Goal: Navigation & Orientation: Find specific page/section

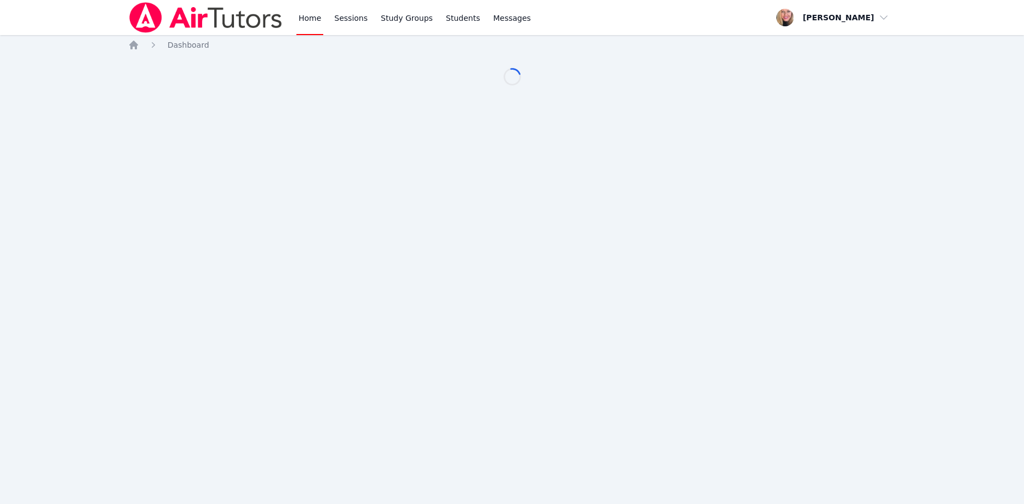
scroll to position [92, 0]
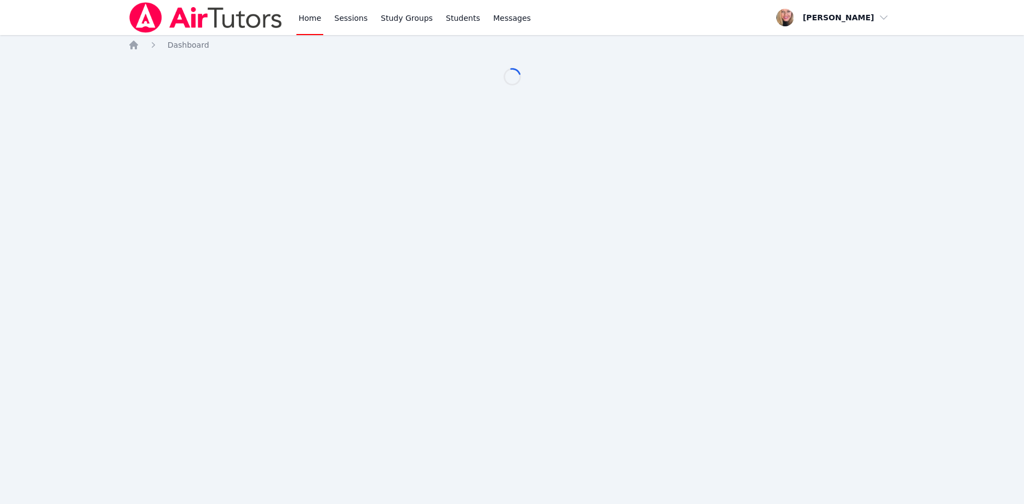
scroll to position [92, 0]
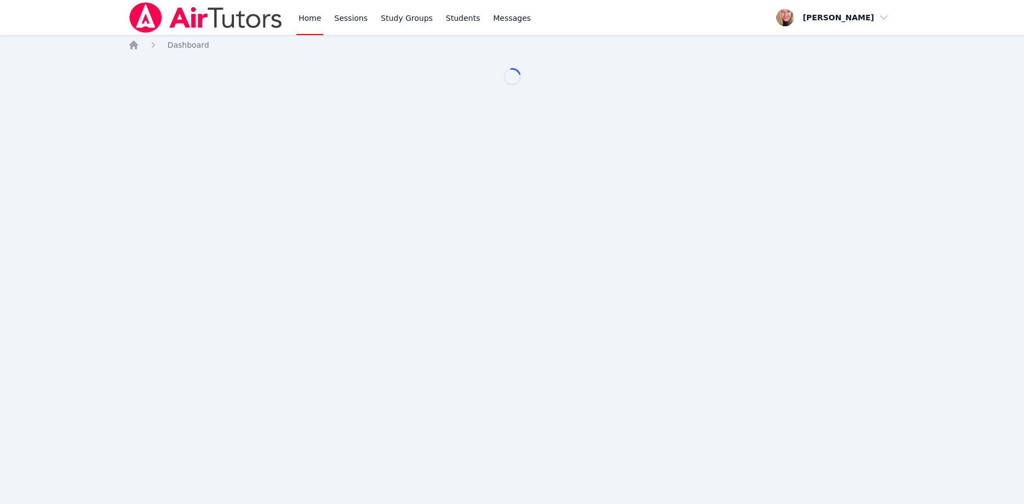
scroll to position [92, 0]
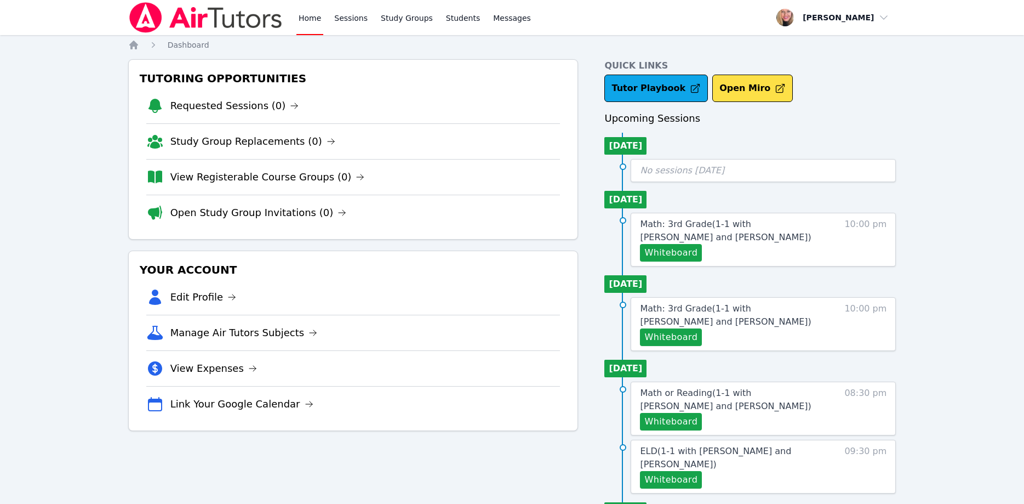
scroll to position [92, 0]
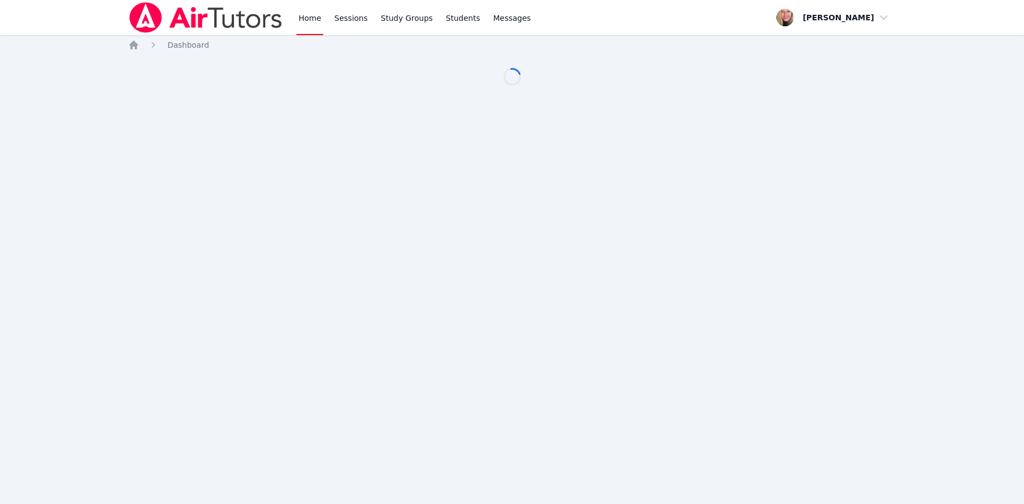
scroll to position [92, 0]
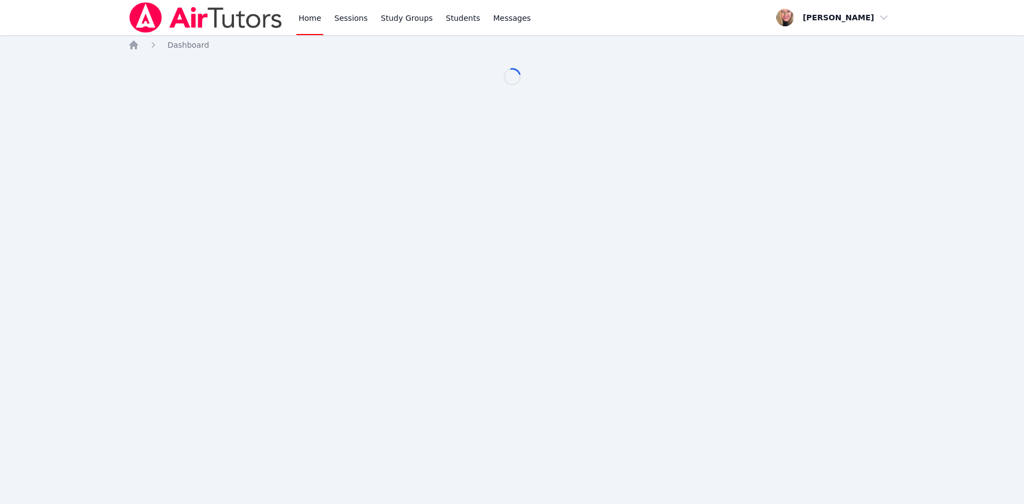
scroll to position [92, 0]
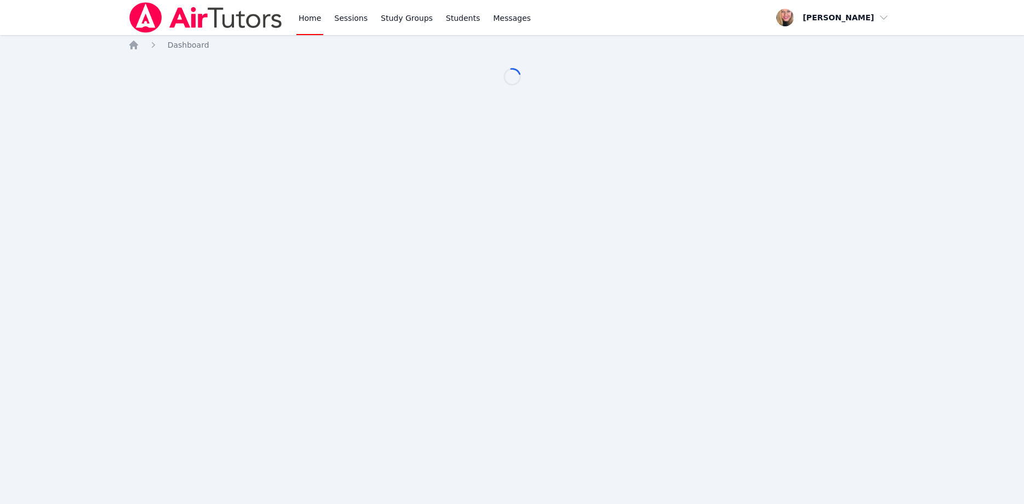
scroll to position [92, 0]
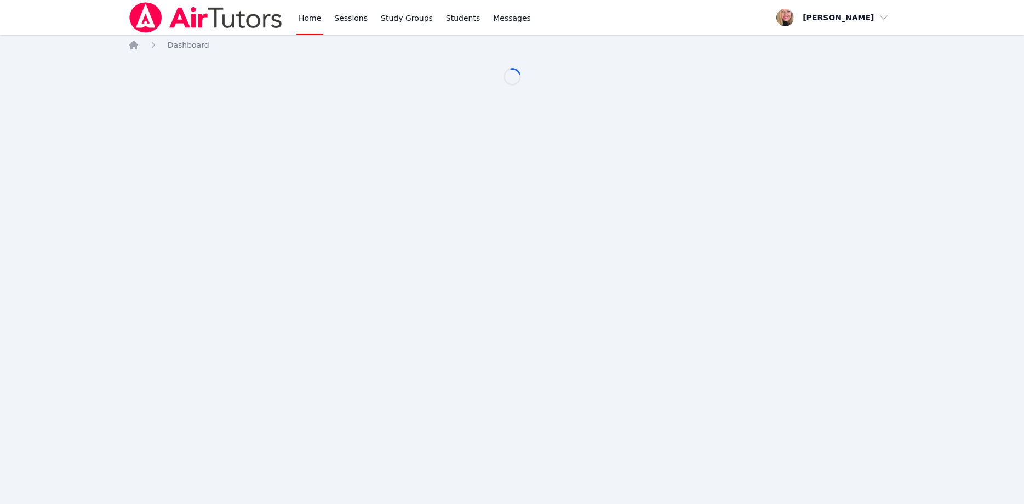
scroll to position [92, 0]
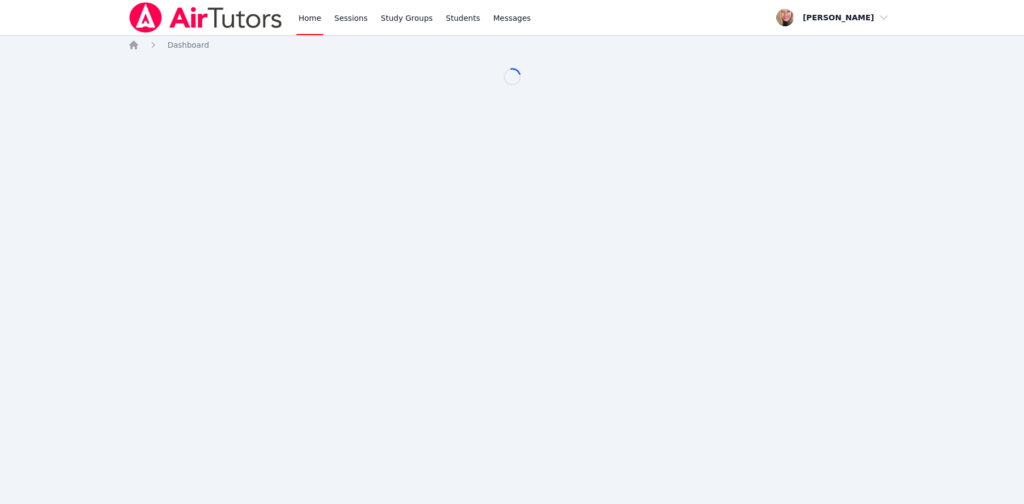
scroll to position [92, 0]
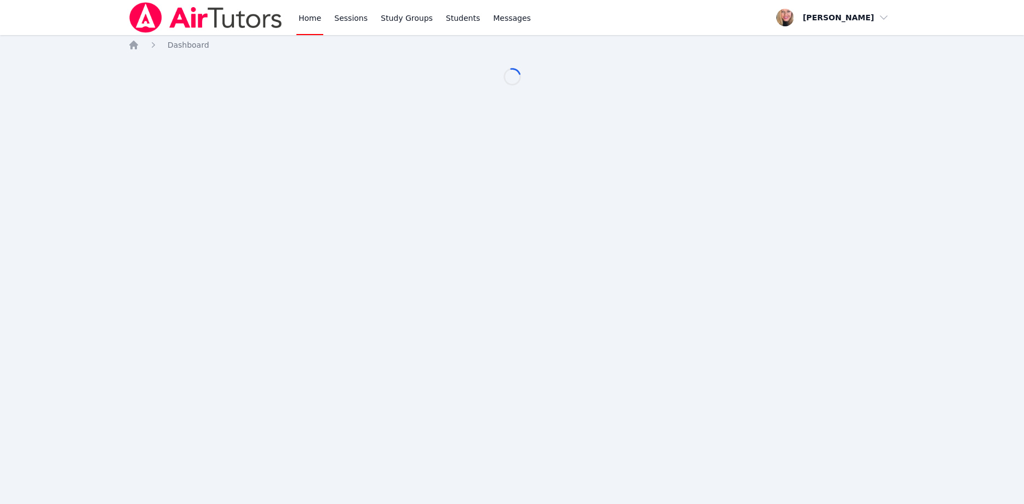
scroll to position [92, 0]
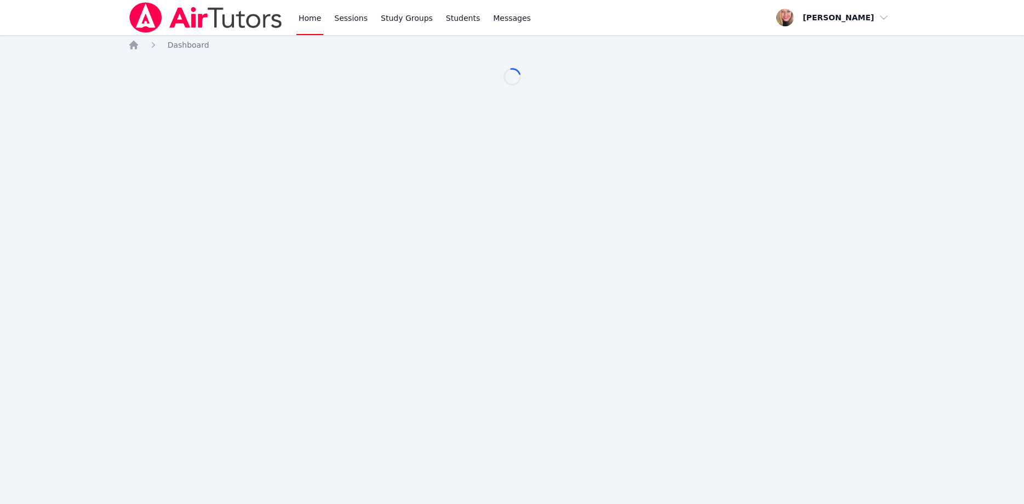
scroll to position [92, 0]
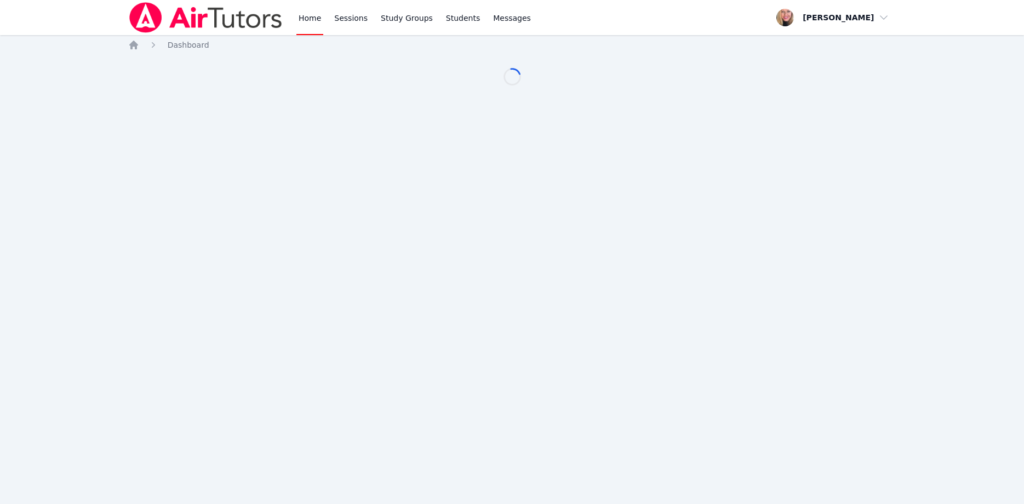
scroll to position [92, 0]
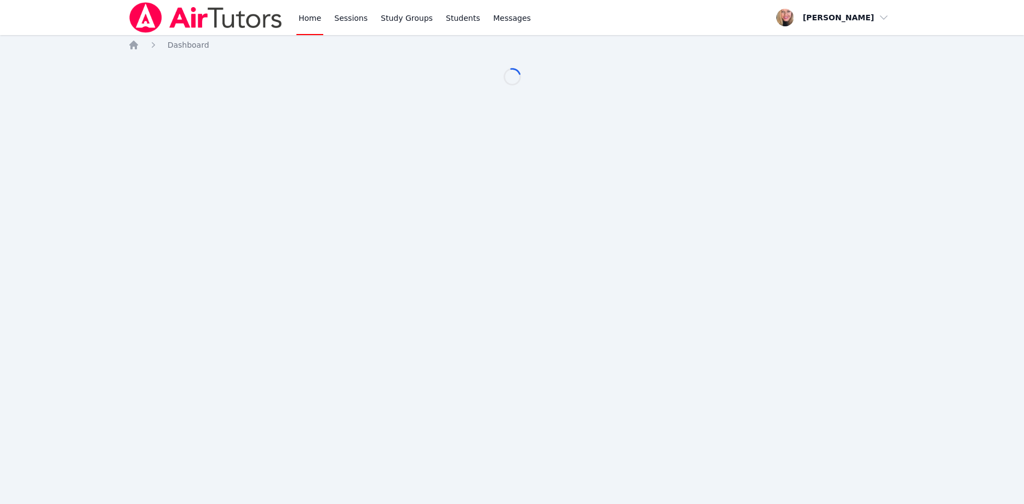
scroll to position [92, 0]
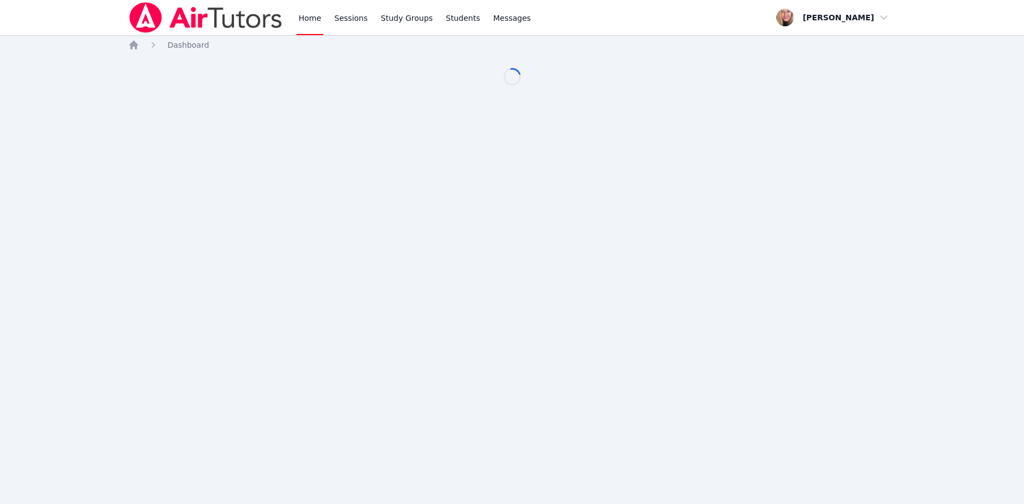
scroll to position [92, 0]
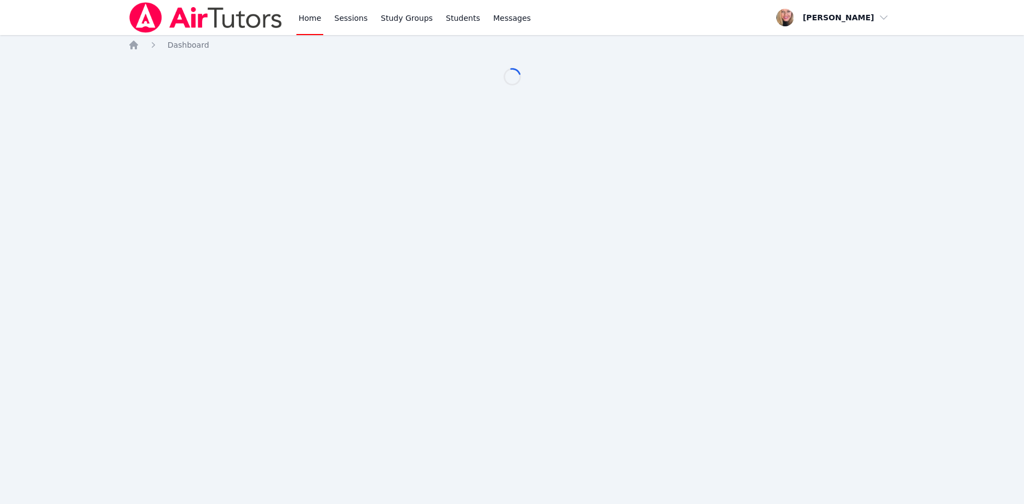
scroll to position [92, 0]
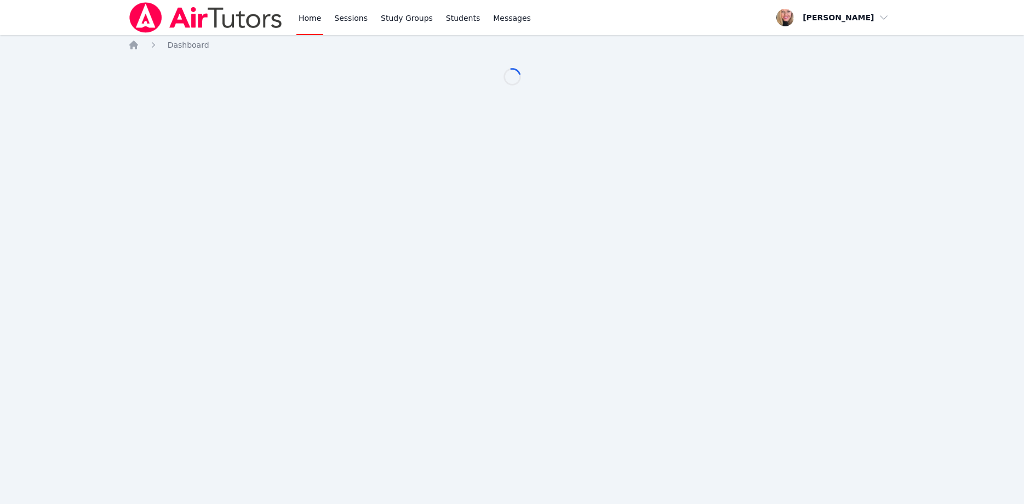
scroll to position [92, 0]
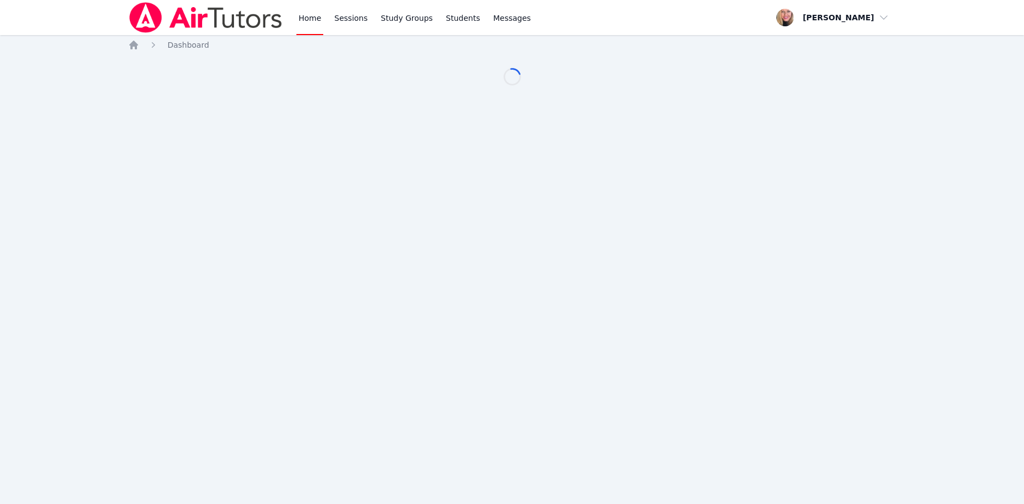
scroll to position [92, 0]
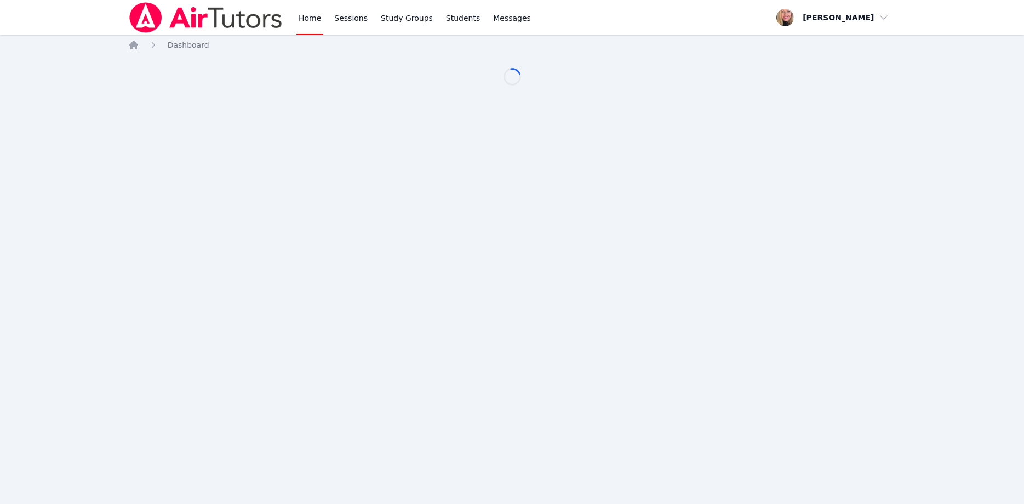
scroll to position [92, 0]
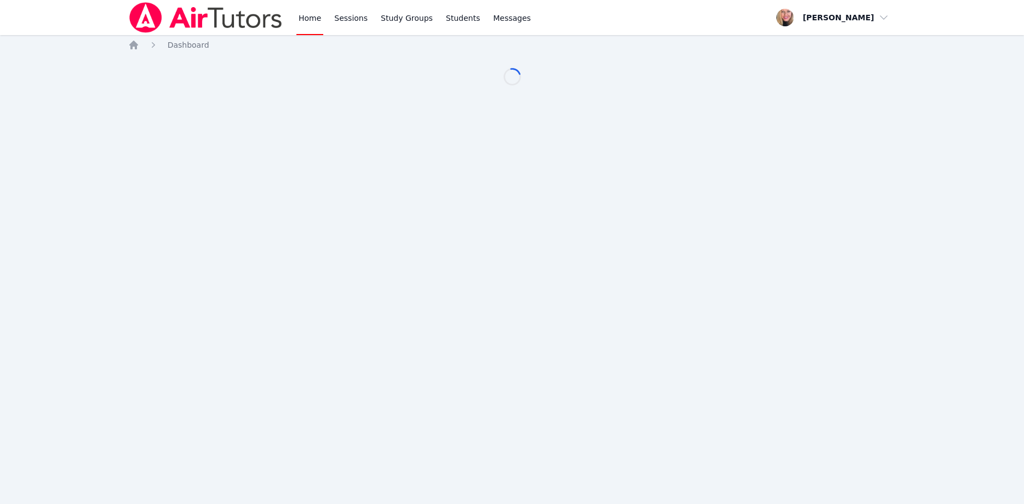
scroll to position [92, 0]
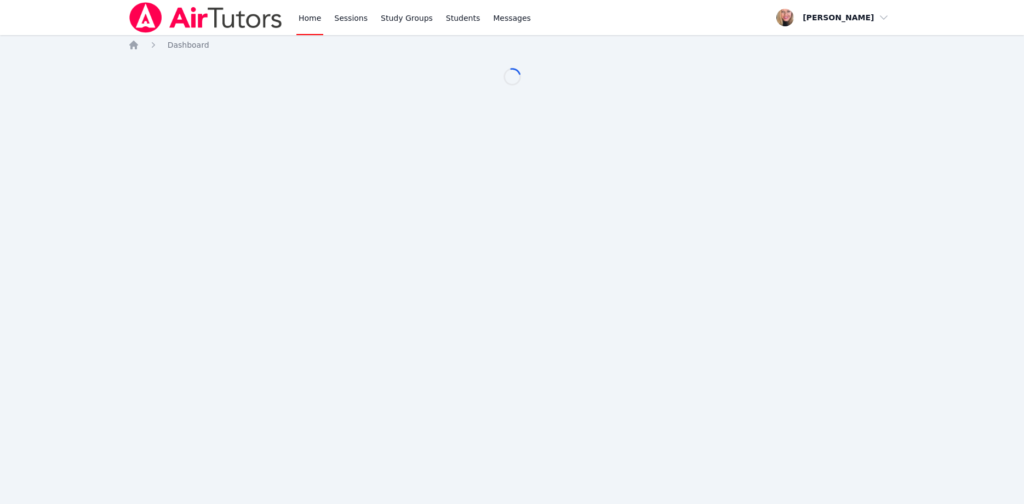
scroll to position [92, 0]
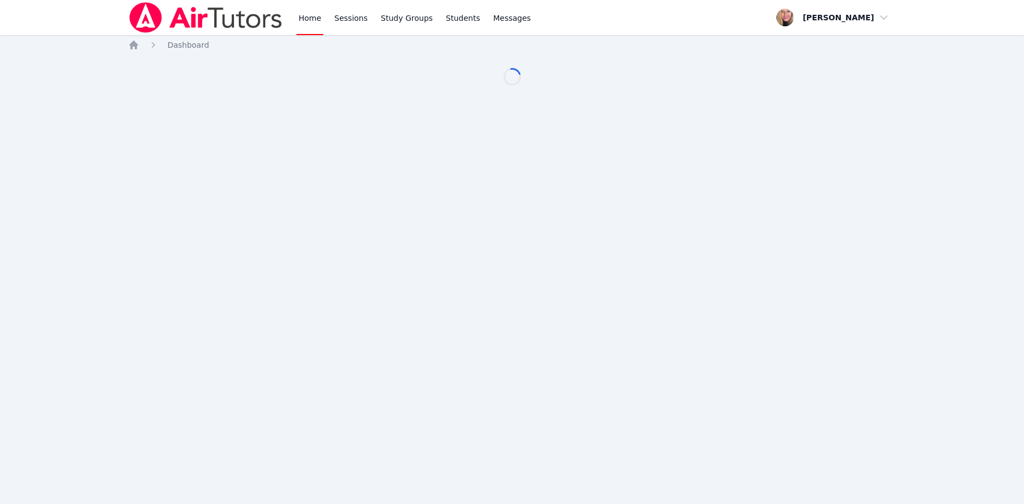
scroll to position [92, 0]
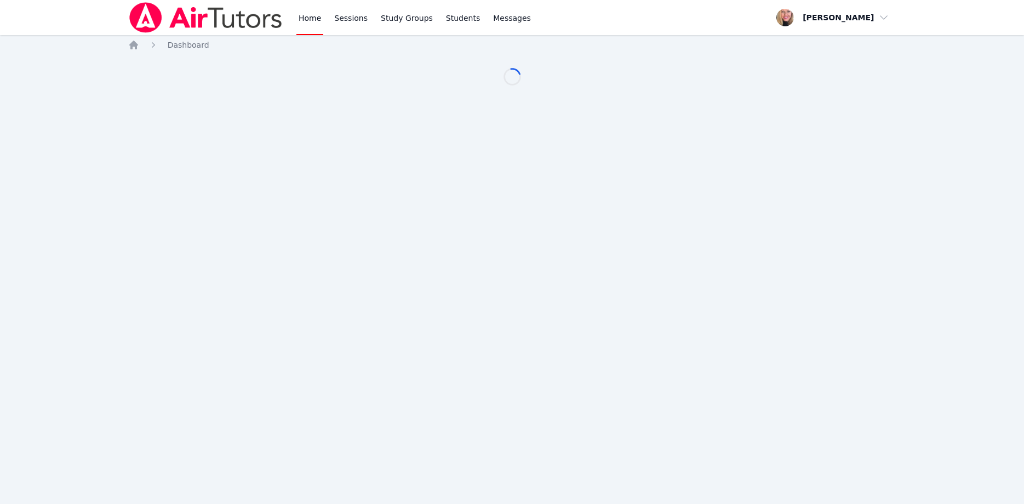
scroll to position [92, 0]
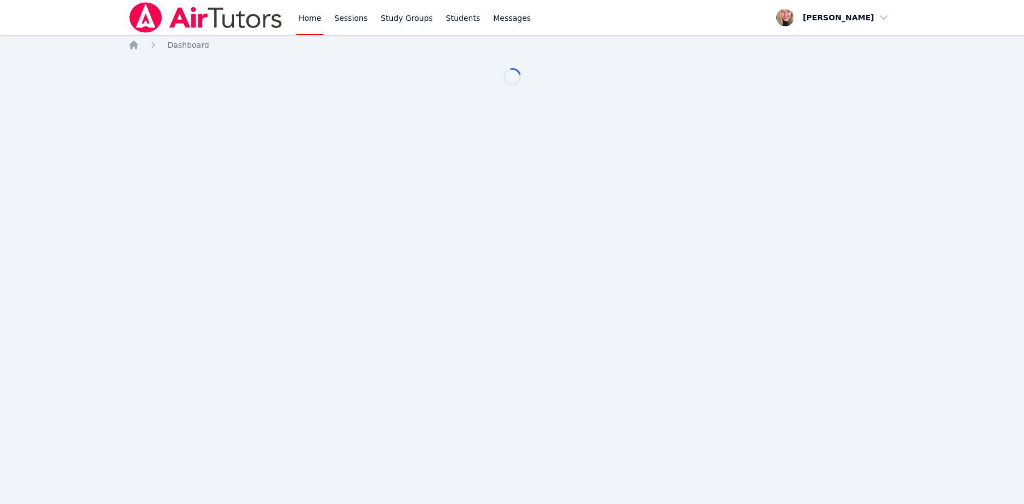
scroll to position [92, 0]
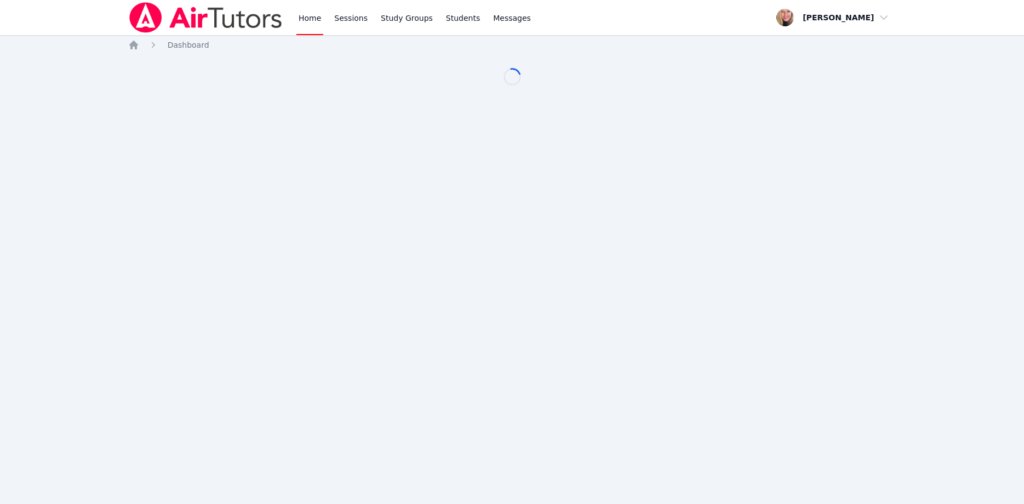
scroll to position [92, 0]
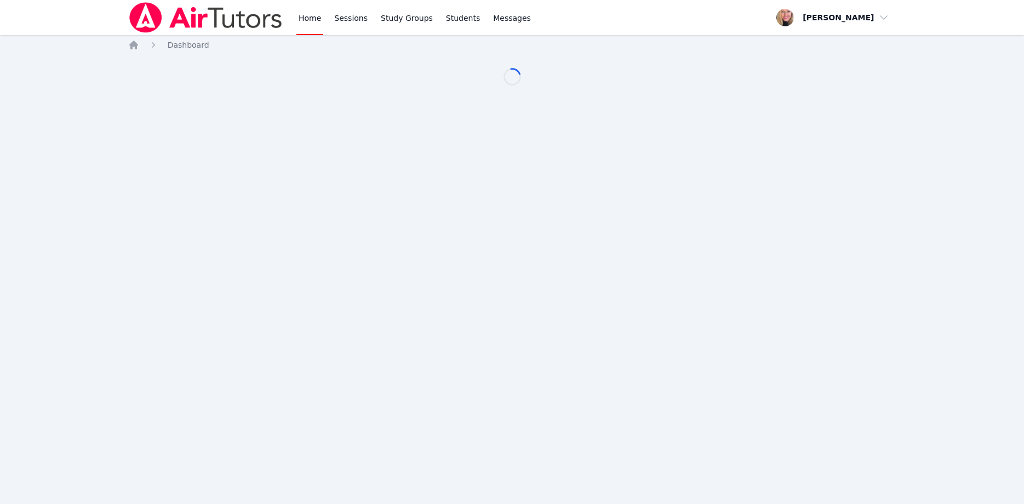
scroll to position [92, 0]
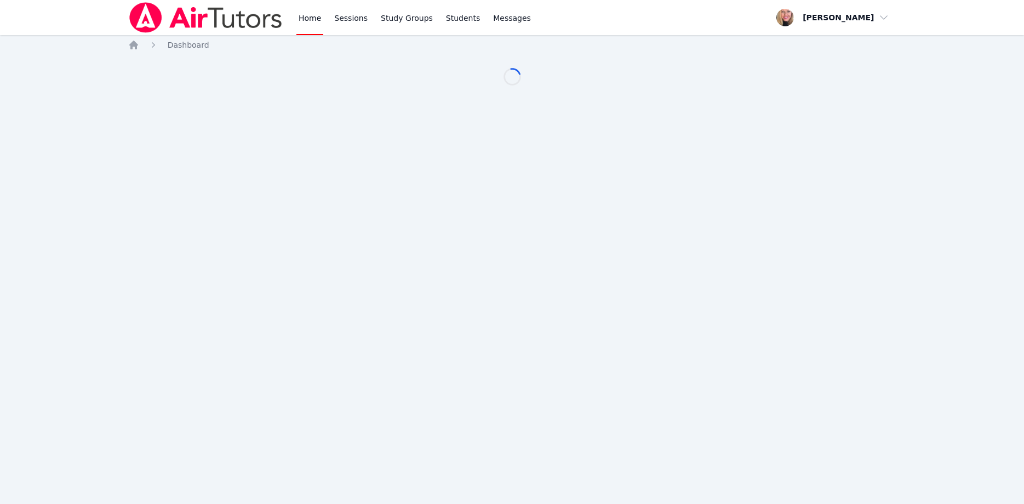
scroll to position [92, 0]
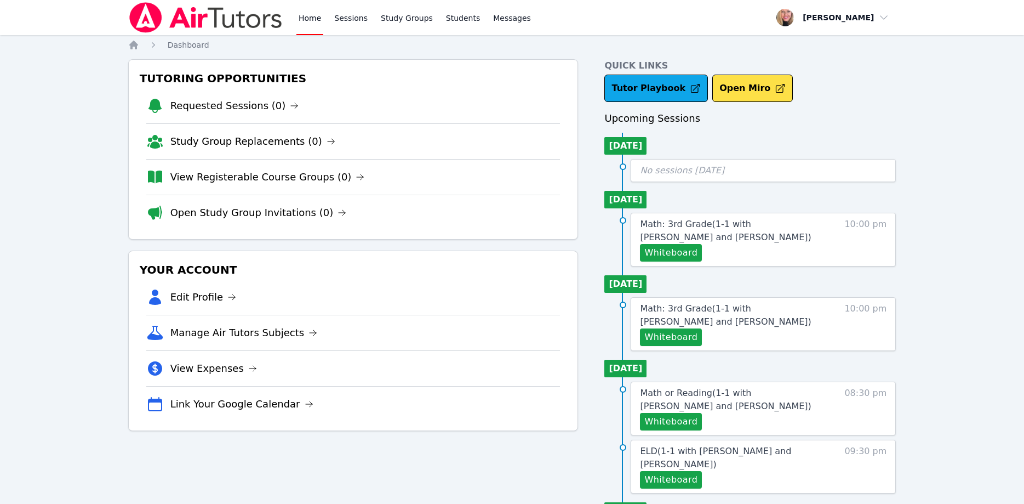
scroll to position [92, 0]
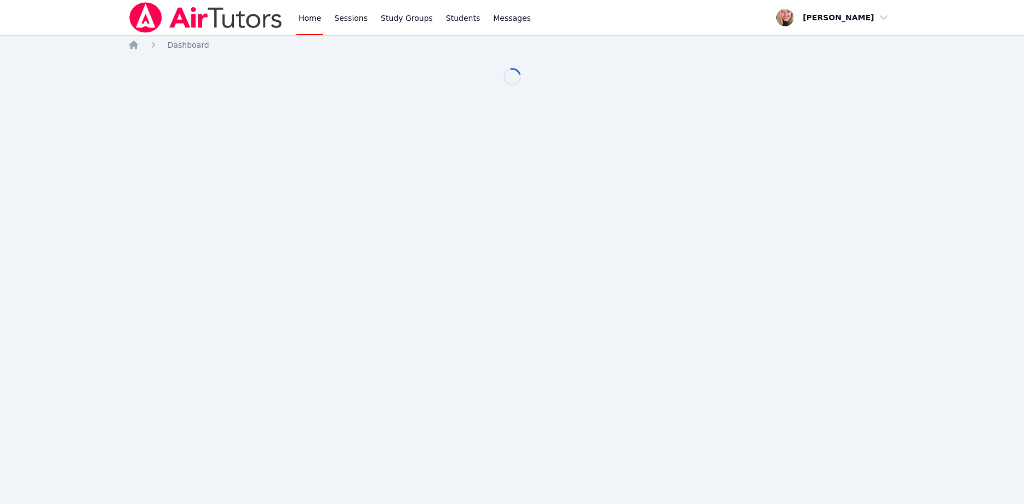
scroll to position [92, 0]
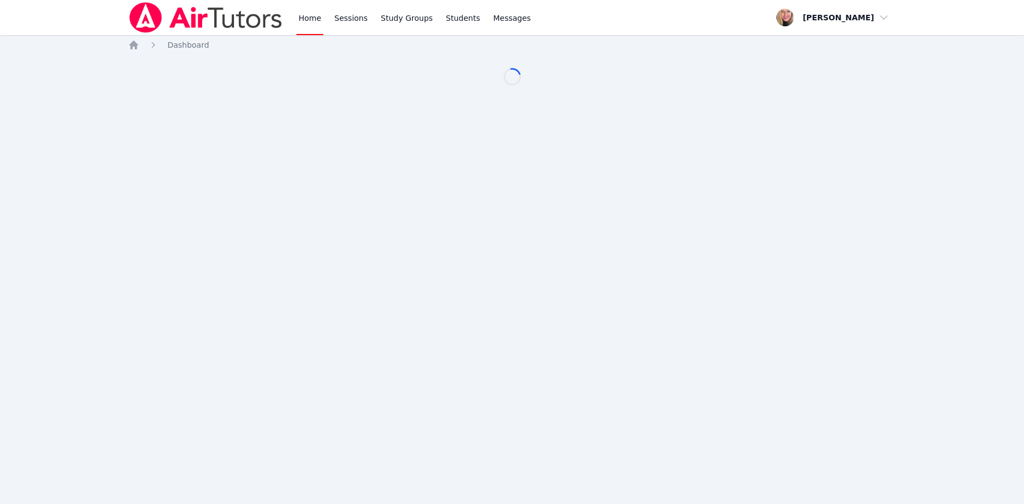
scroll to position [92, 0]
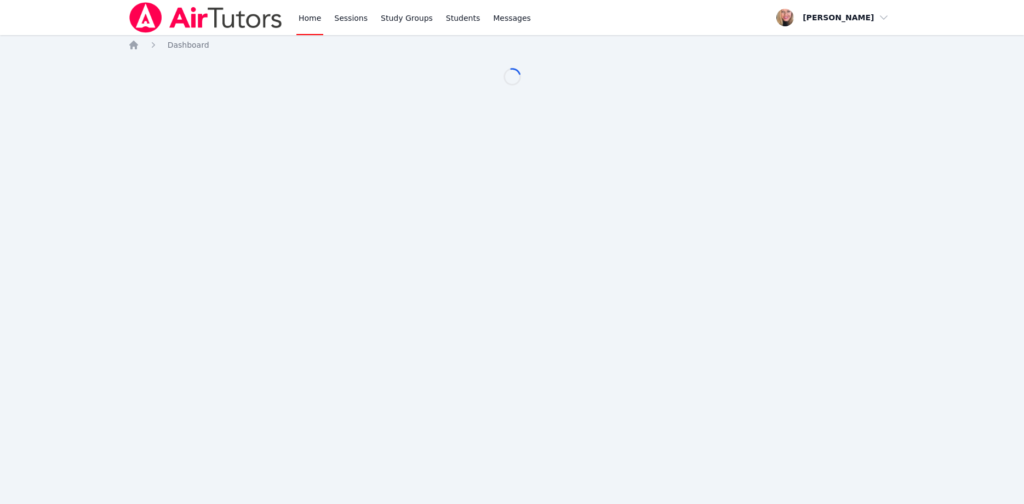
scroll to position [92, 0]
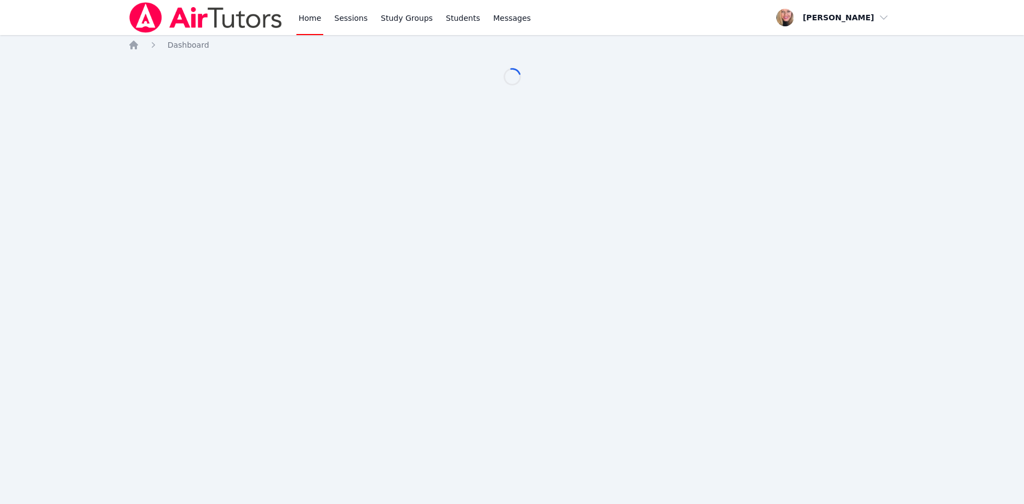
scroll to position [92, 0]
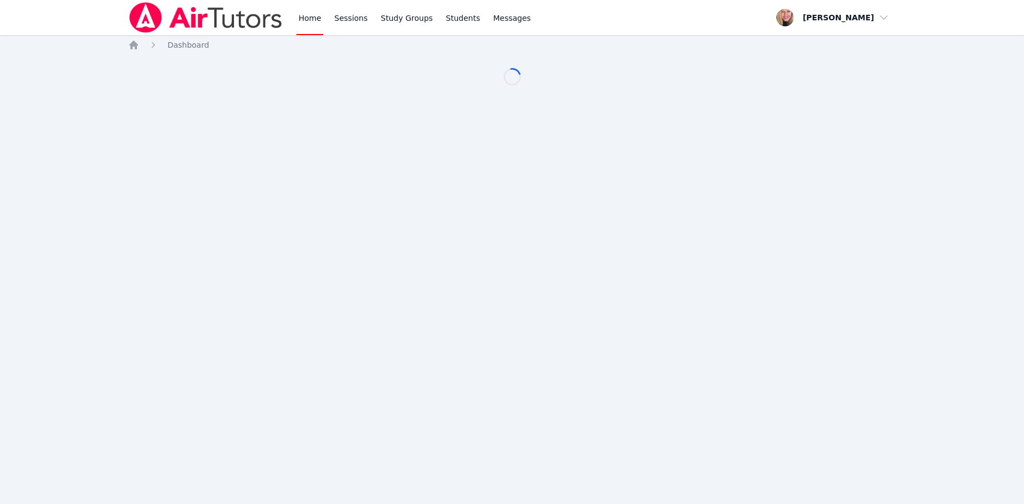
scroll to position [92, 0]
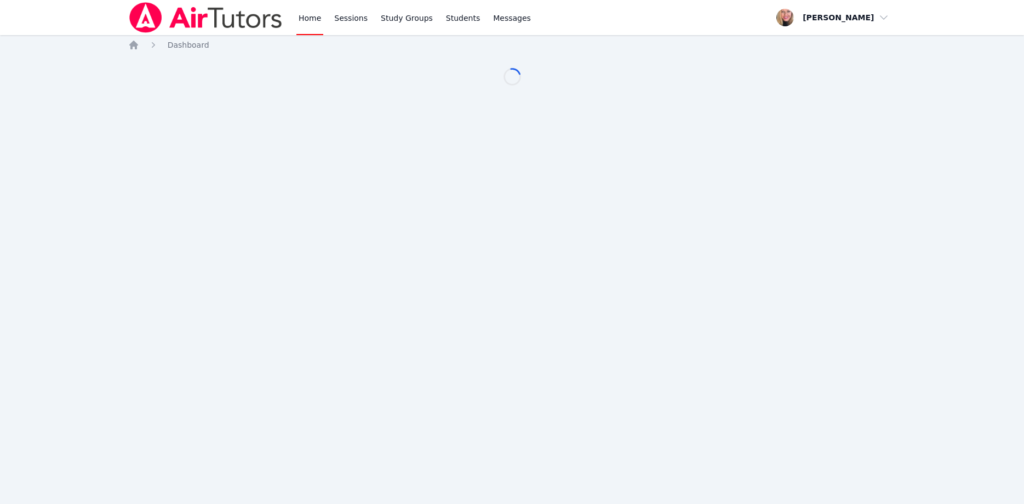
scroll to position [92, 0]
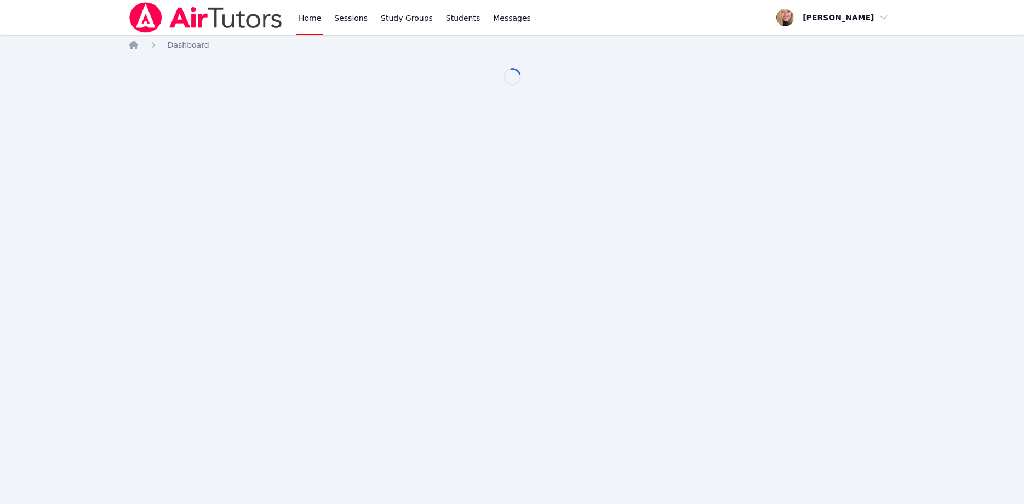
scroll to position [92, 0]
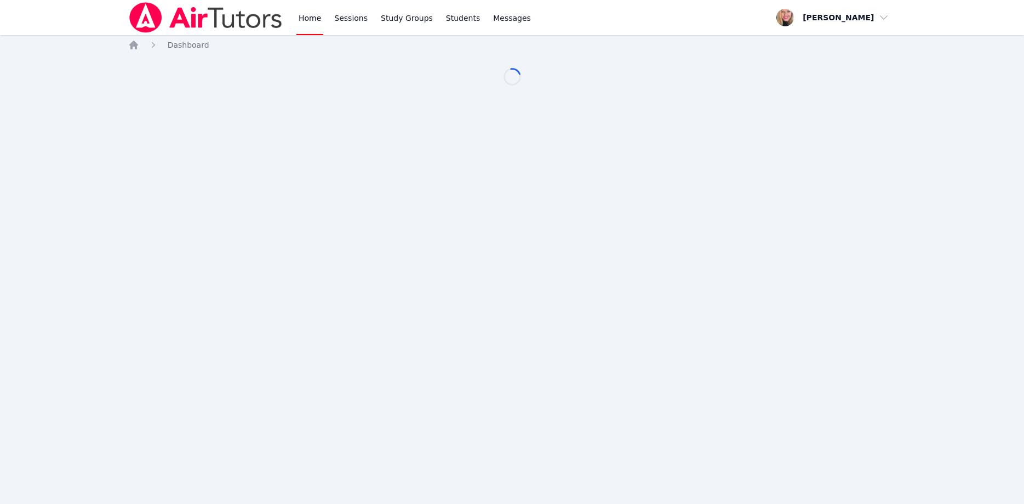
scroll to position [92, 0]
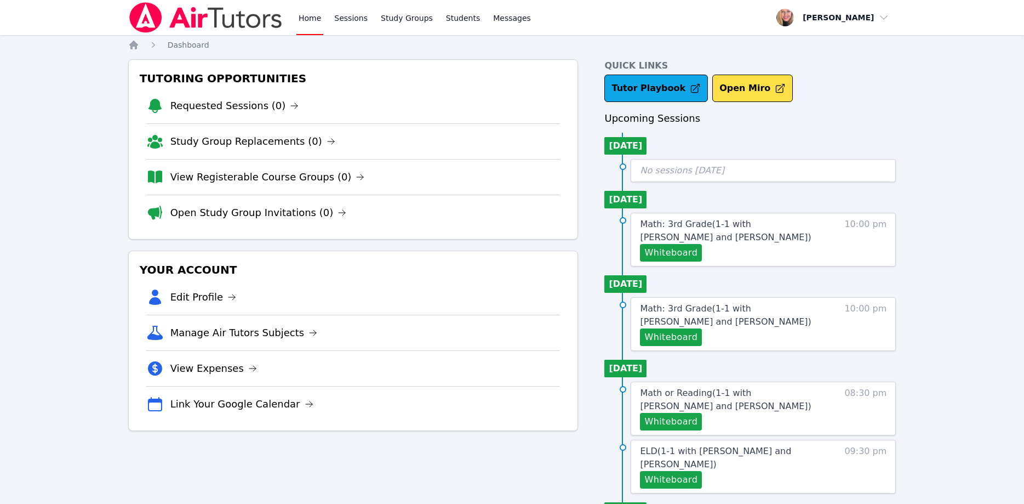
scroll to position [92, 0]
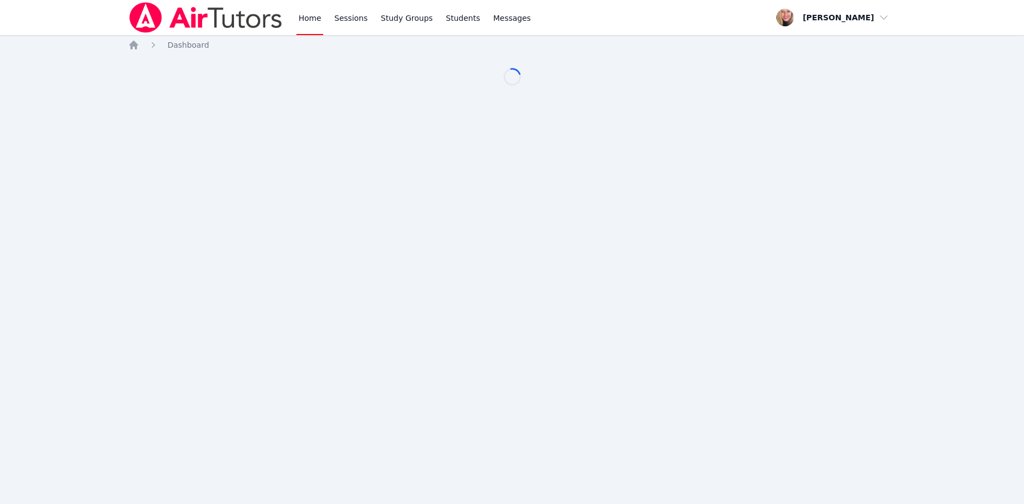
scroll to position [92, 0]
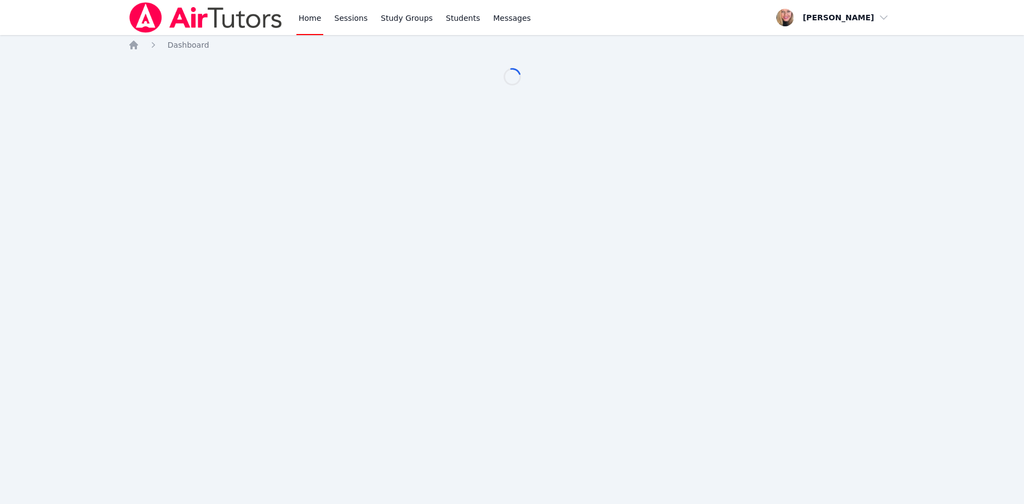
scroll to position [92, 0]
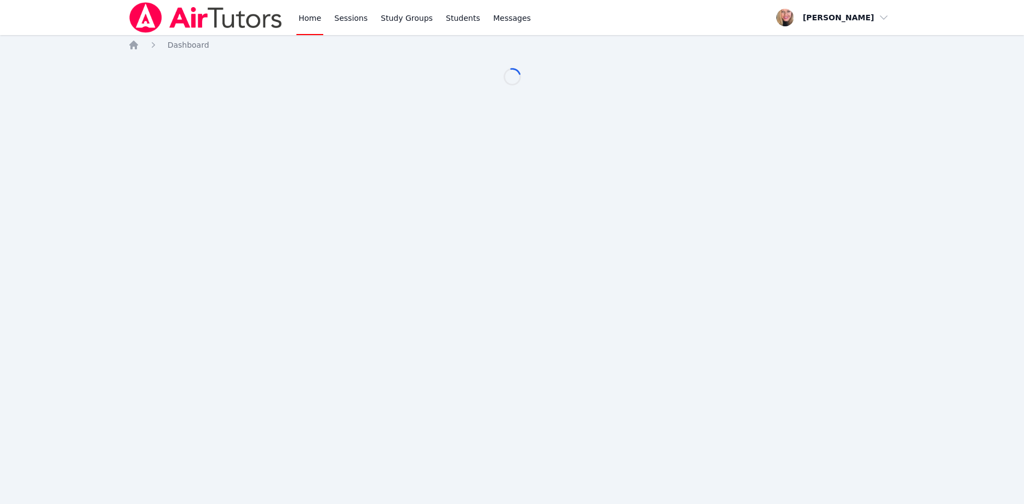
scroll to position [92, 0]
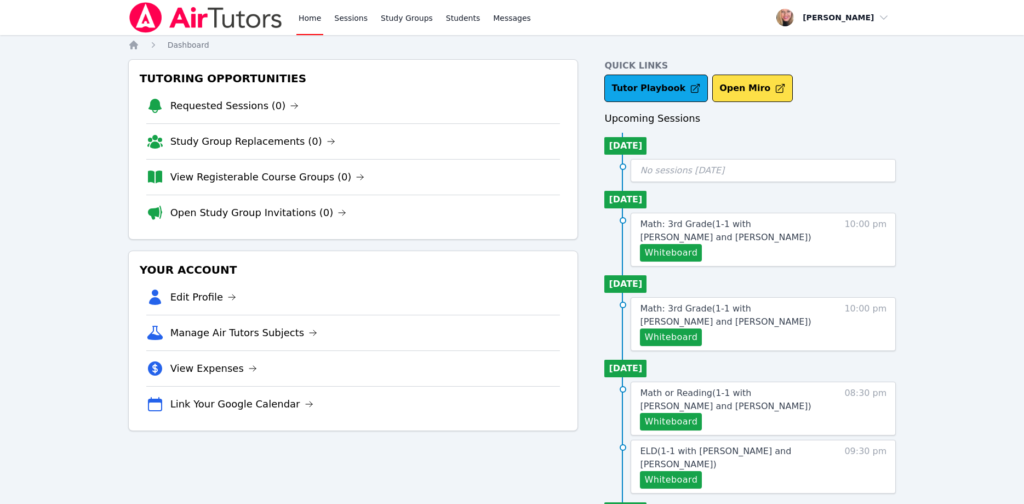
scroll to position [92, 0]
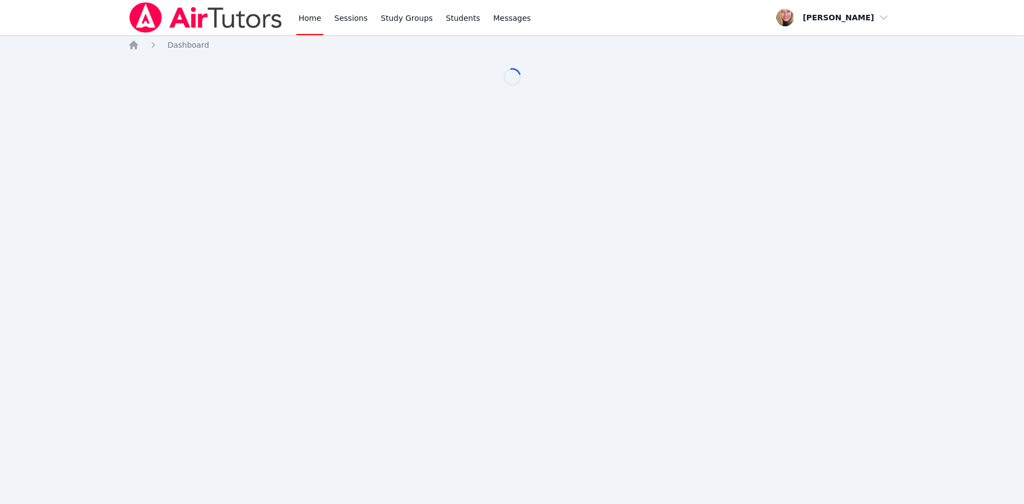
scroll to position [92, 0]
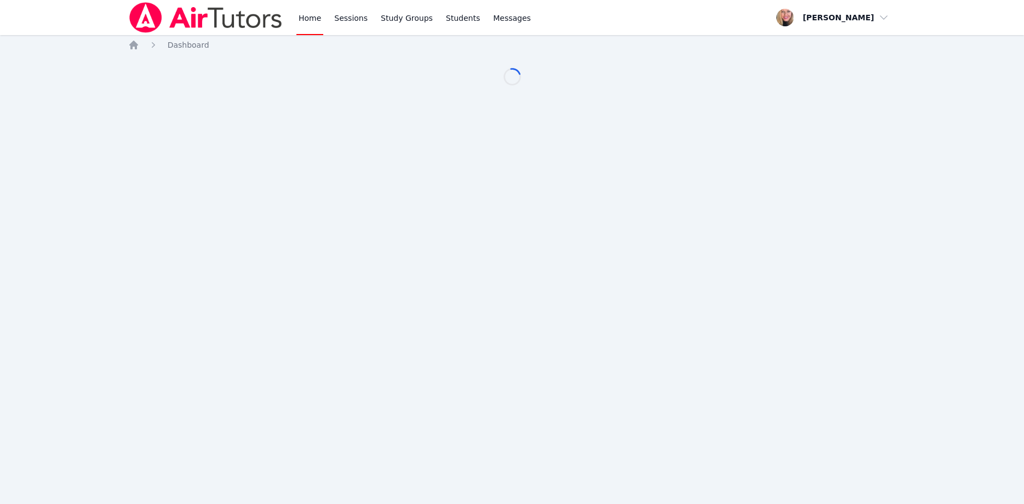
scroll to position [92, 0]
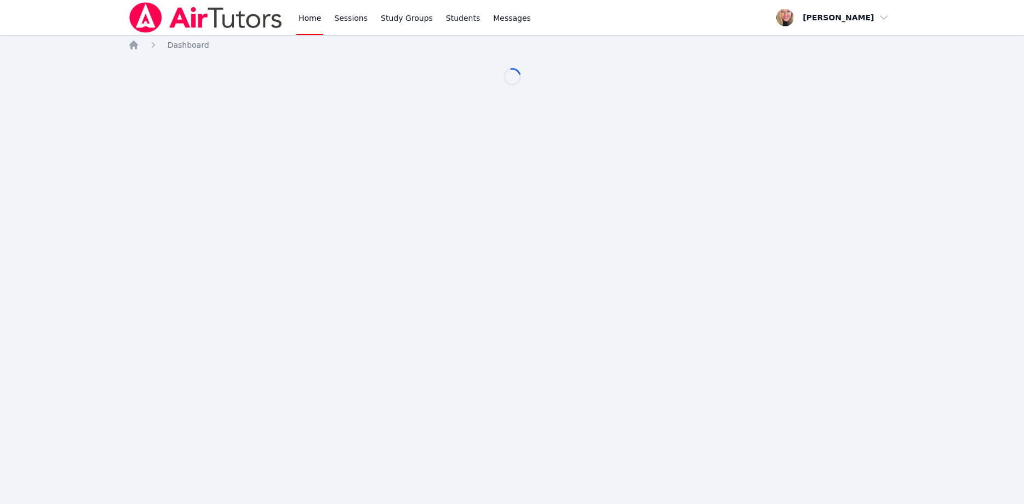
scroll to position [92, 0]
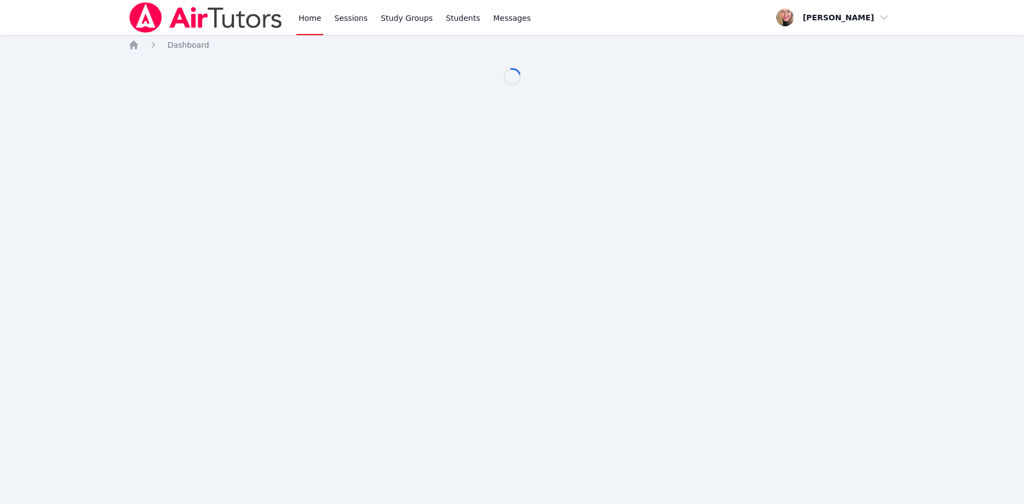
scroll to position [92, 0]
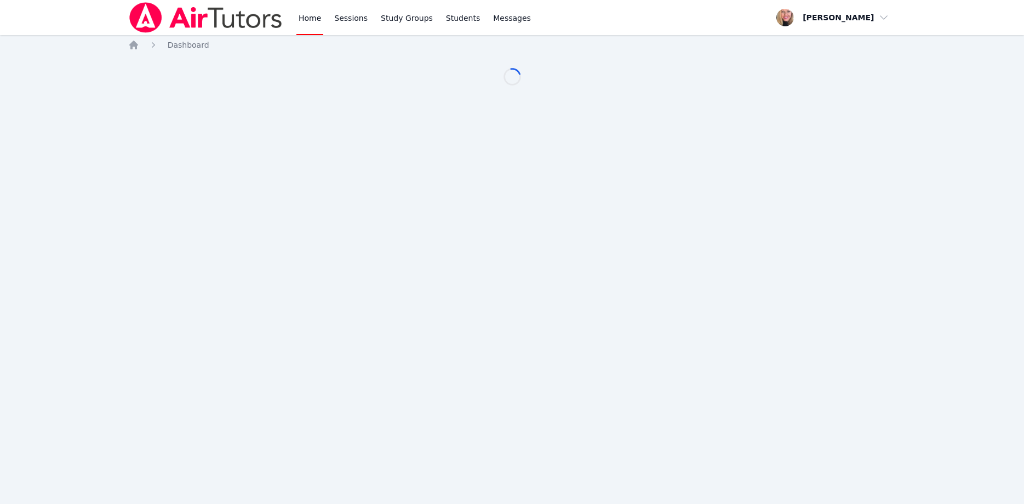
scroll to position [92, 0]
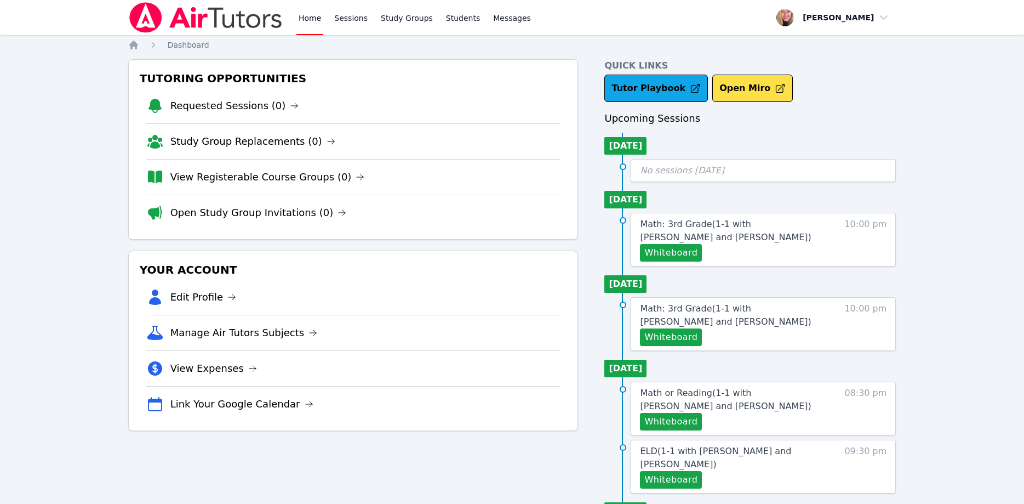
scroll to position [92, 0]
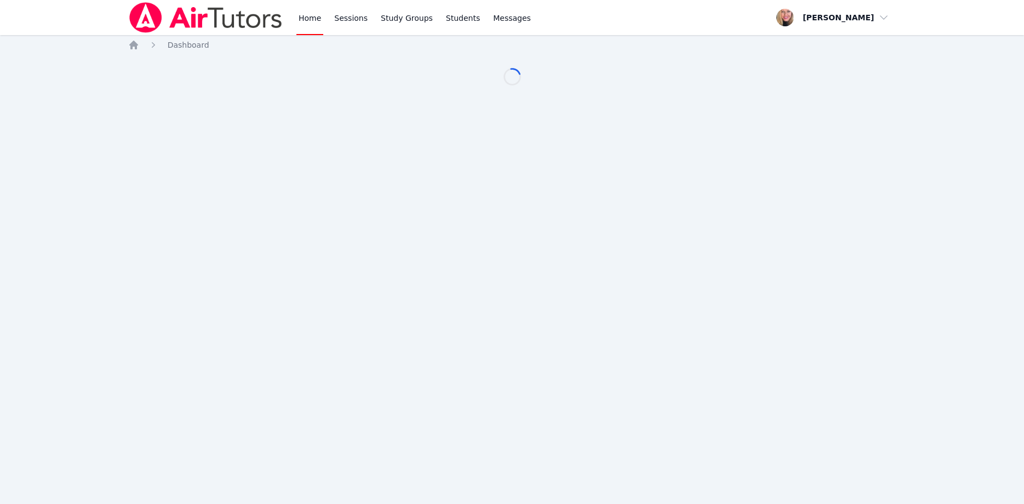
scroll to position [92, 0]
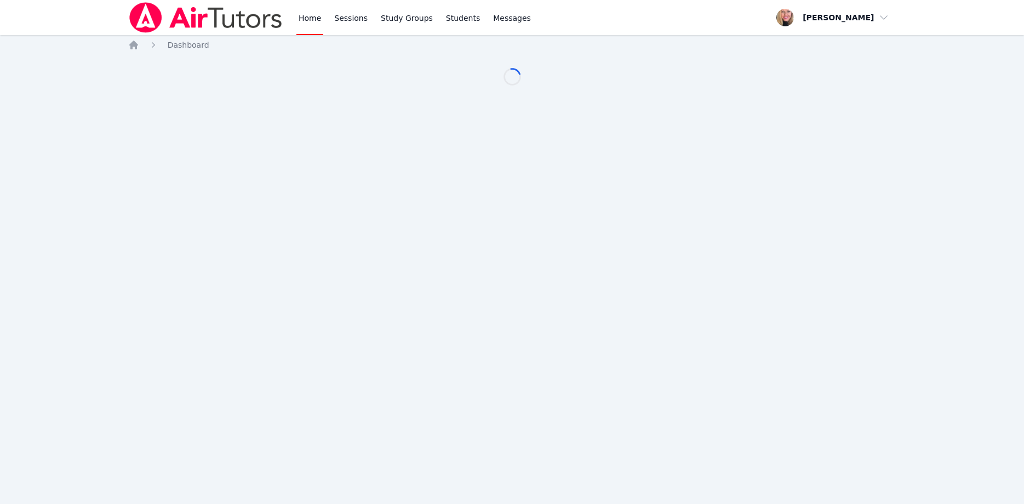
scroll to position [92, 0]
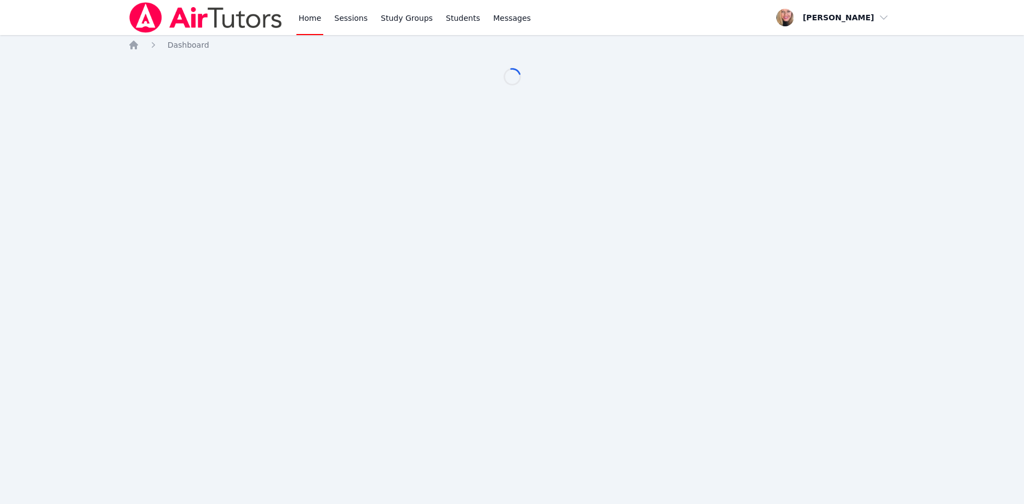
scroll to position [92, 0]
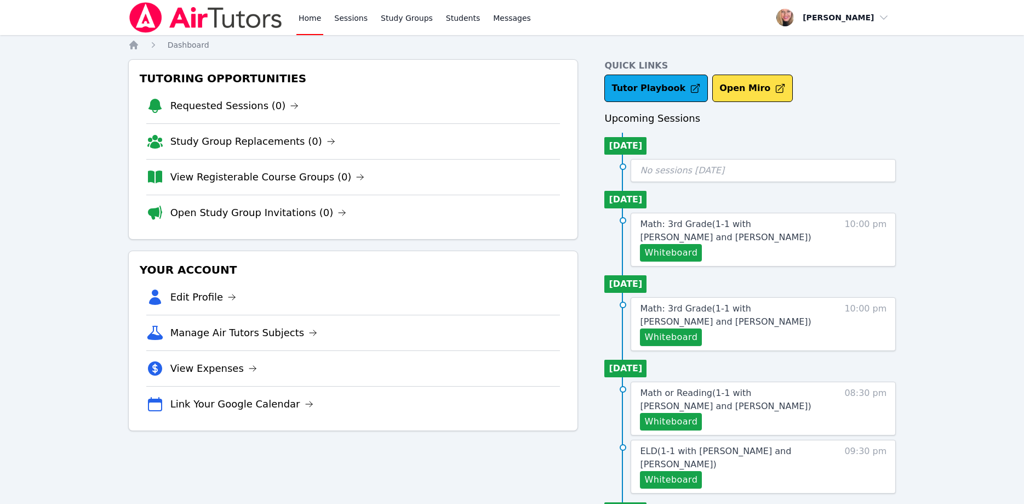
scroll to position [92, 0]
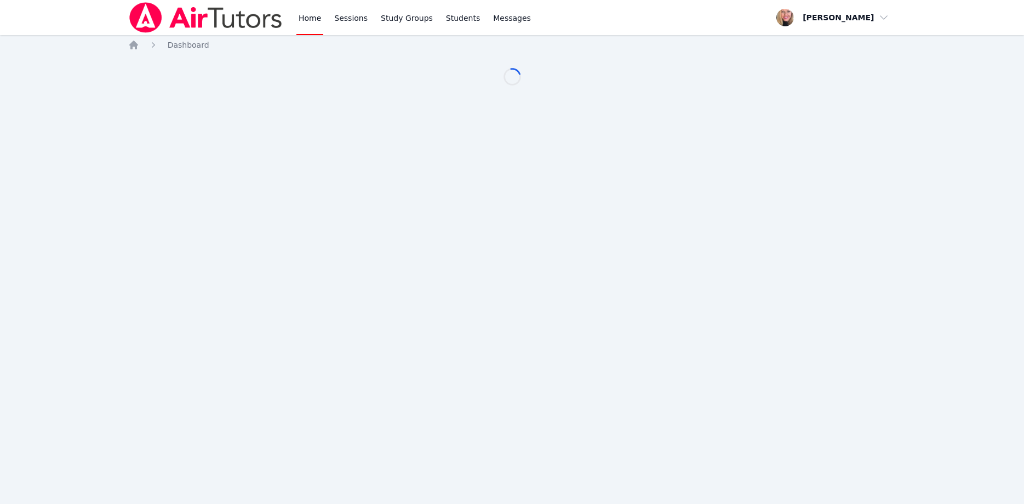
scroll to position [92, 0]
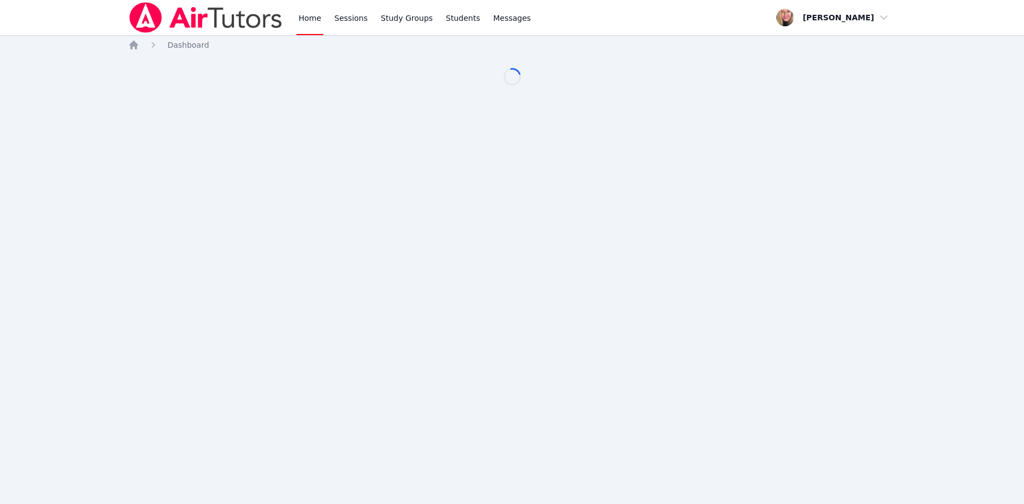
scroll to position [92, 0]
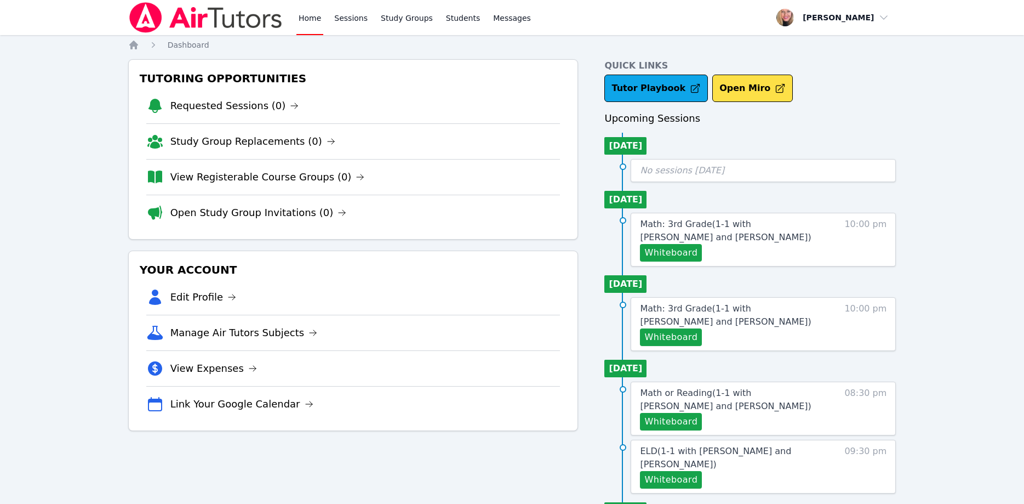
scroll to position [92, 0]
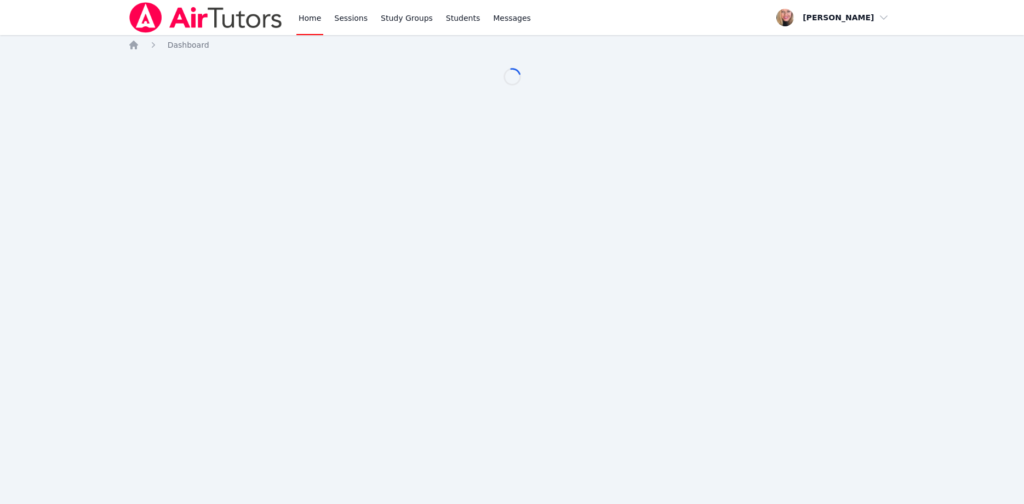
scroll to position [92, 0]
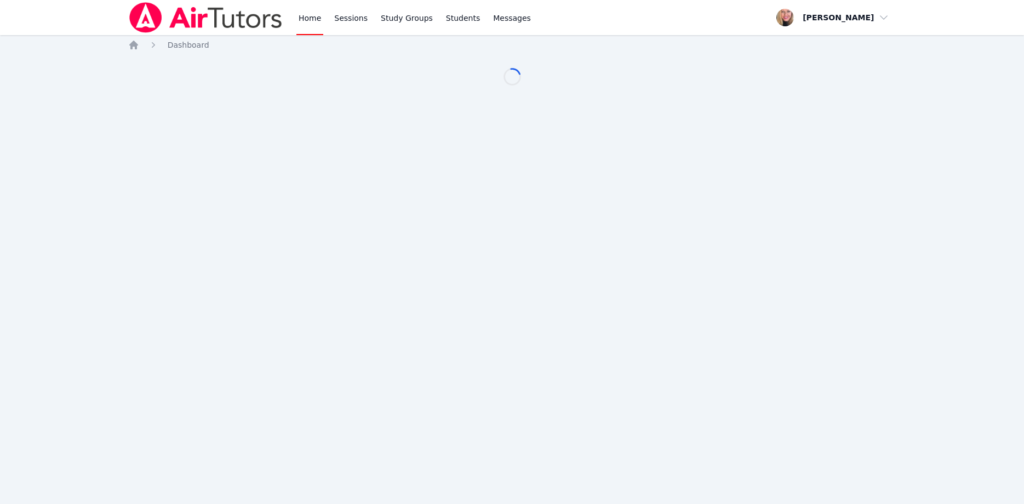
scroll to position [92, 0]
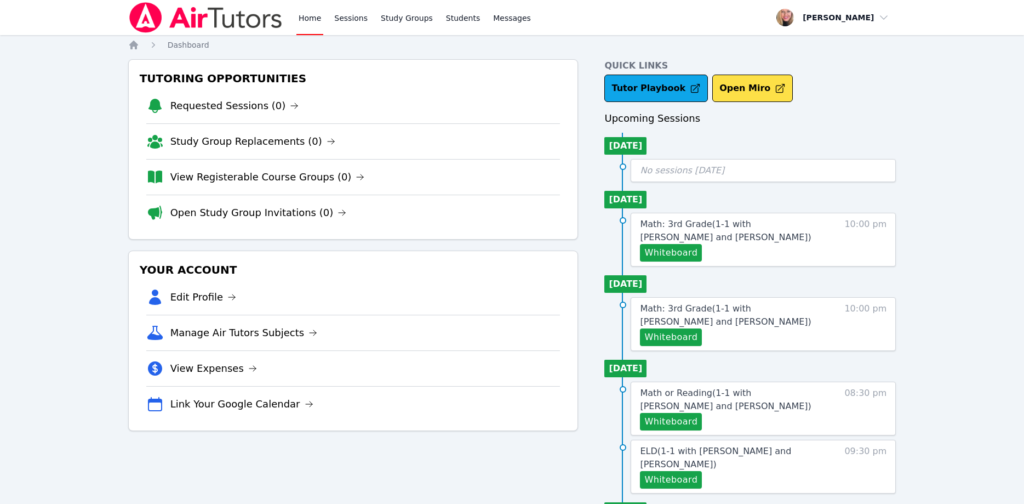
scroll to position [92, 0]
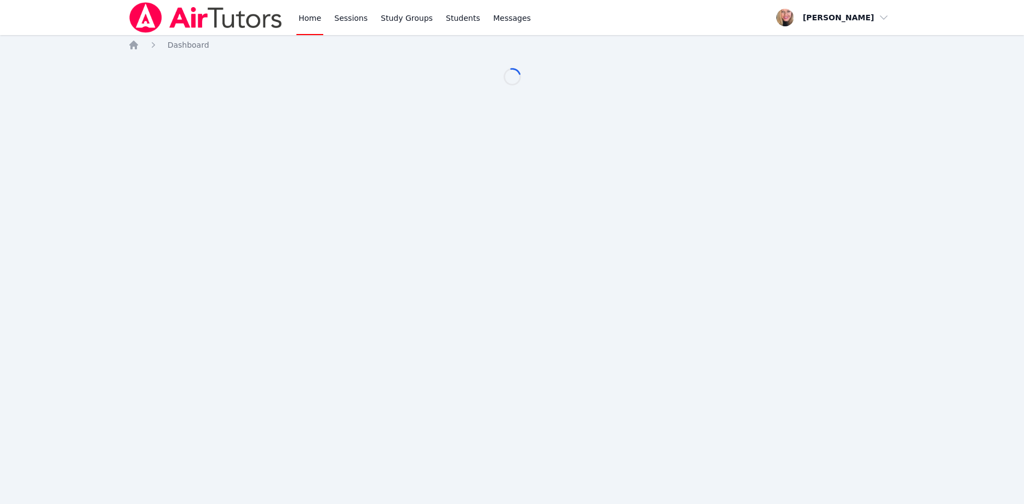
scroll to position [92, 0]
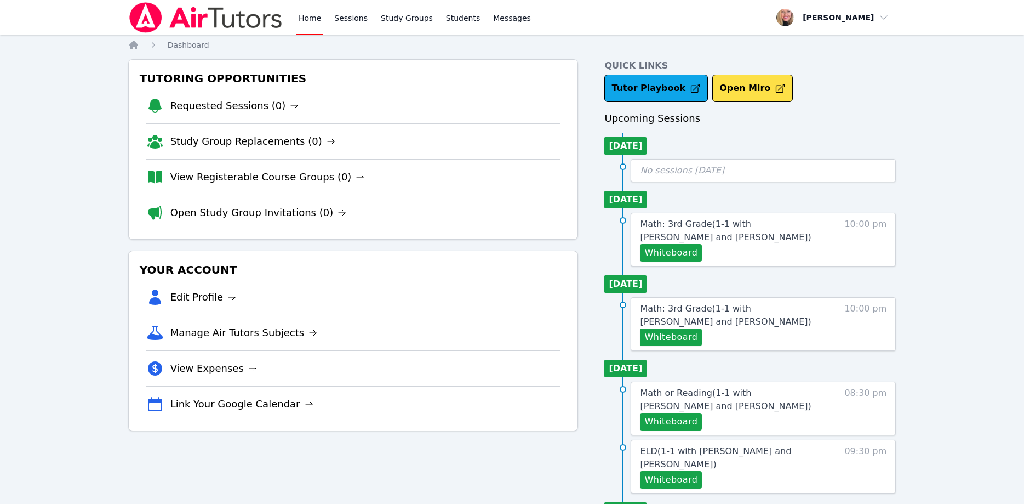
scroll to position [92, 0]
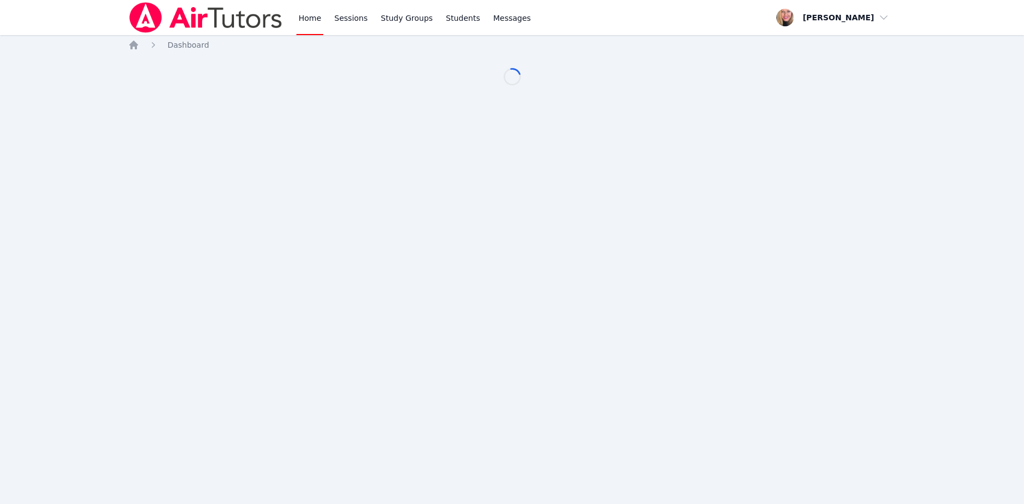
scroll to position [92, 0]
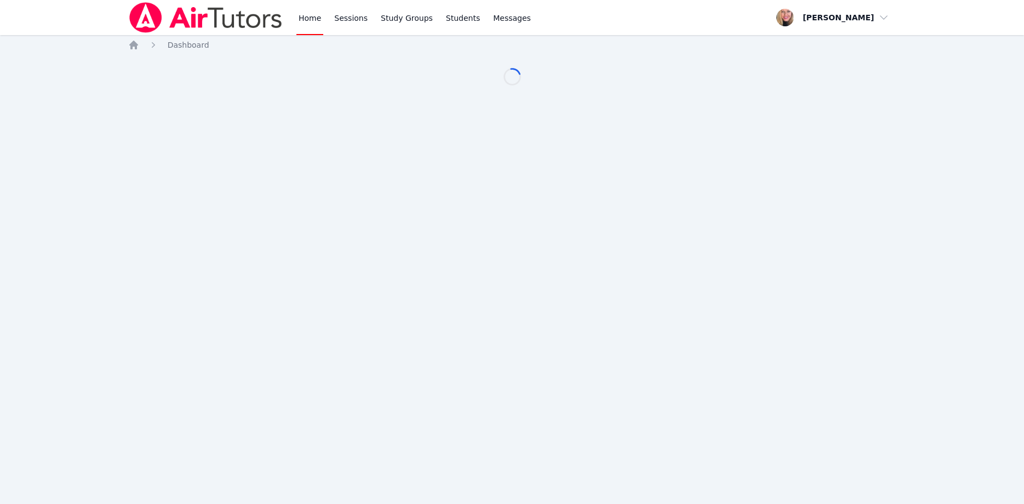
scroll to position [92, 0]
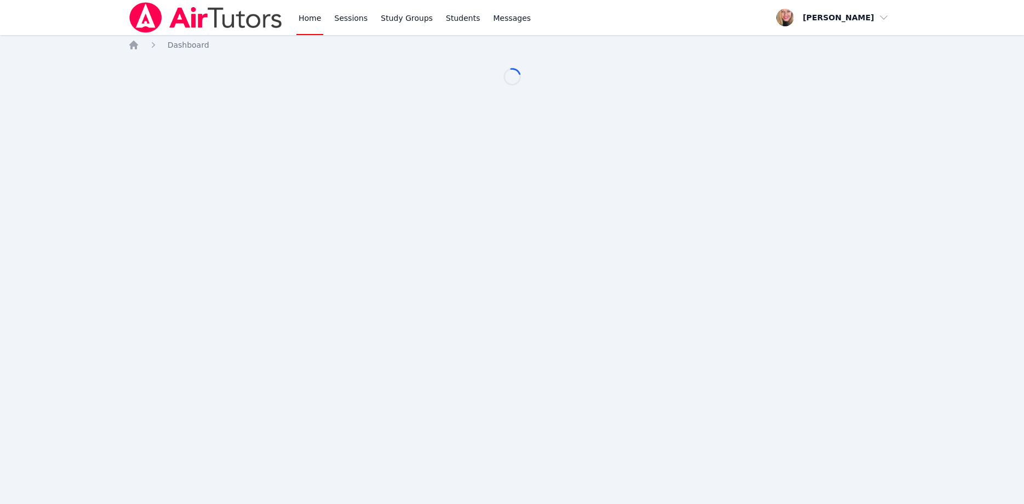
scroll to position [92, 0]
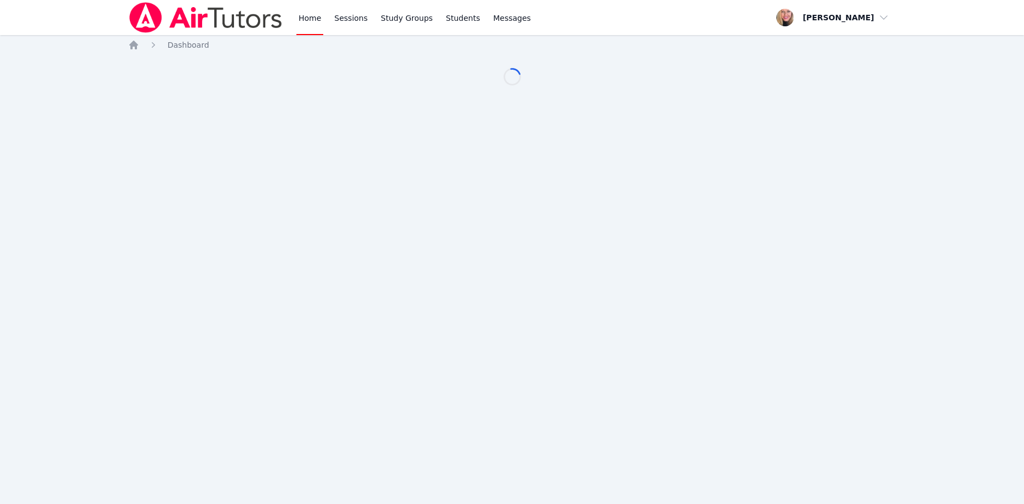
scroll to position [92, 0]
